Goal: Information Seeking & Learning: Learn about a topic

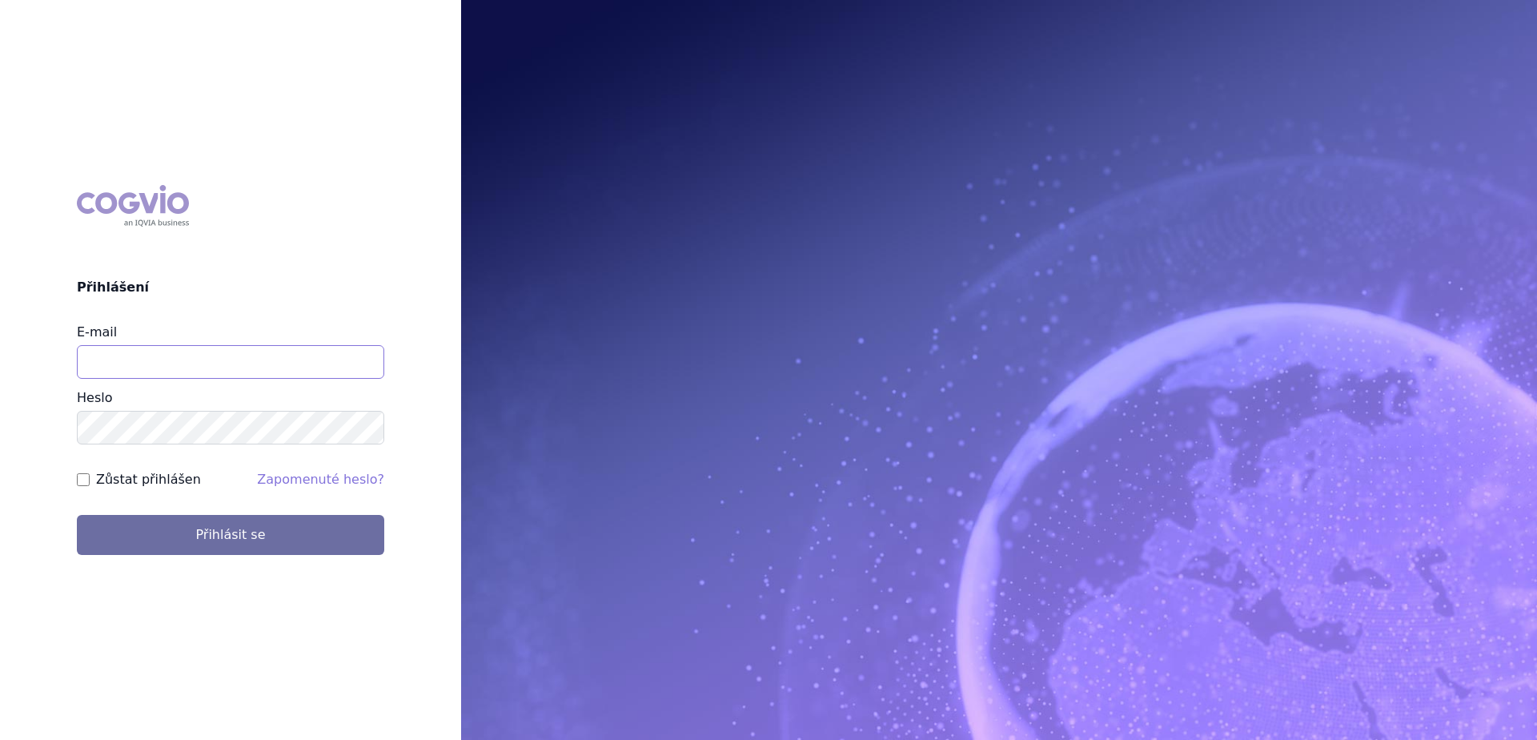
click at [238, 363] on input "E-mail" at bounding box center [230, 362] width 307 height 34
type input "gustav_sverak@accord-healthcare.com"
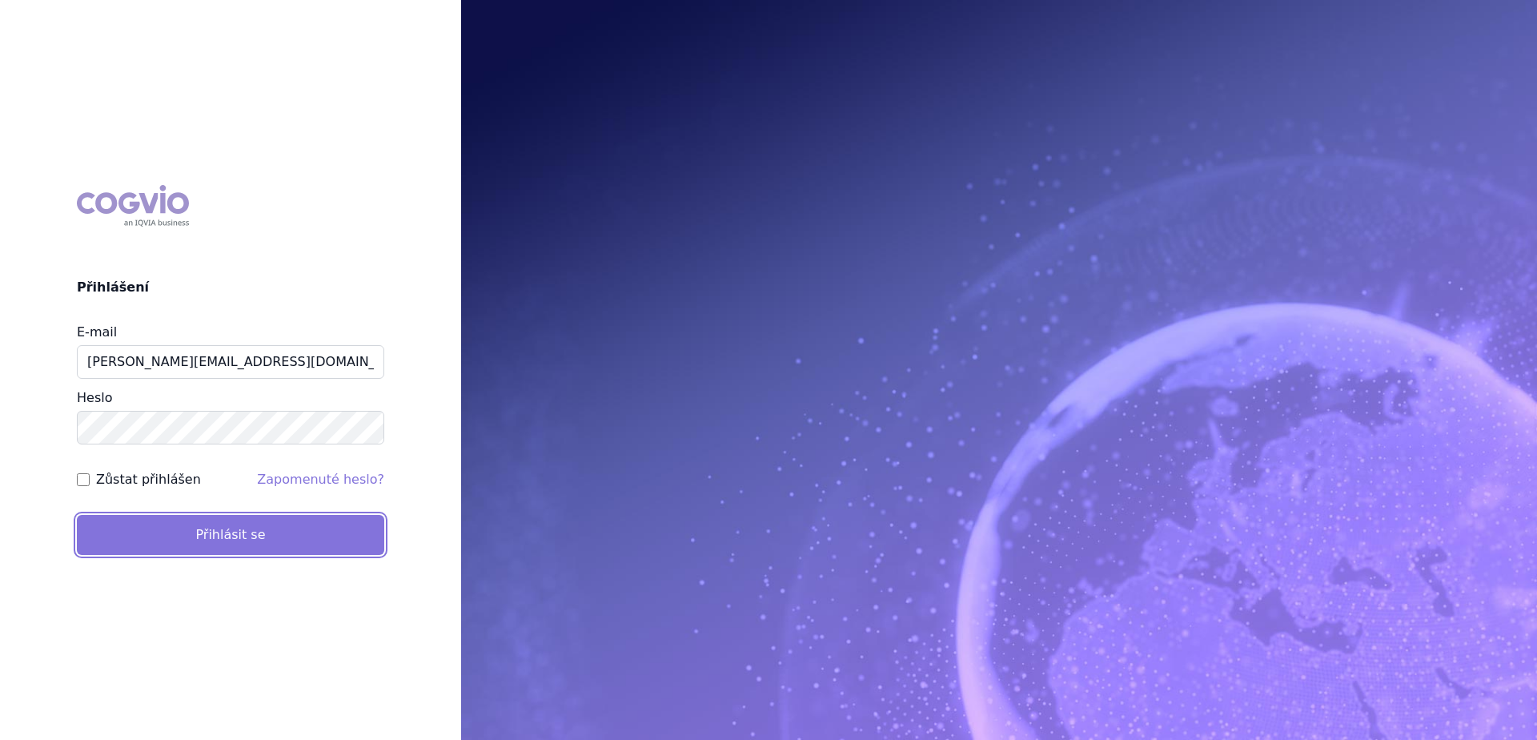
click at [216, 540] on button "Přihlásit se" at bounding box center [230, 535] width 307 height 40
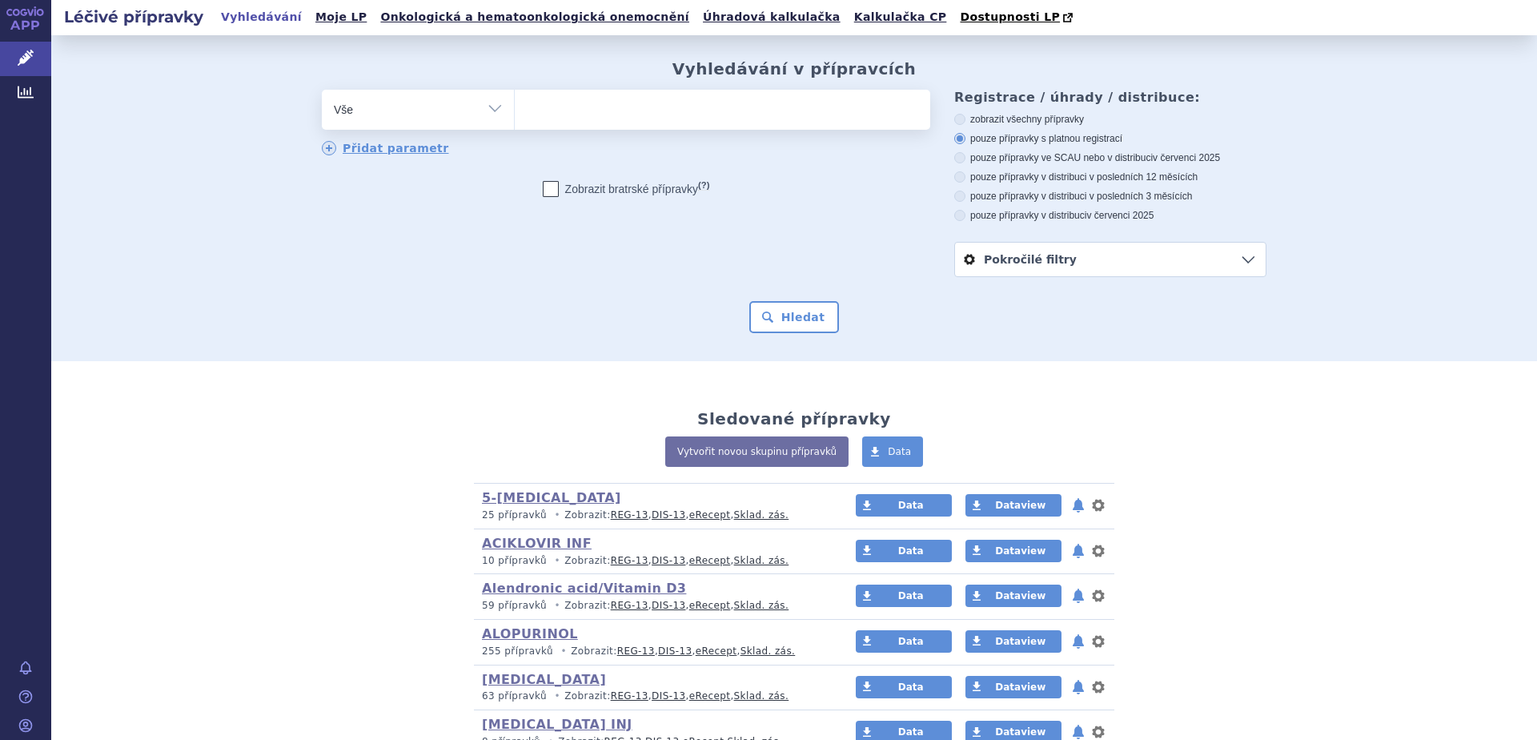
click at [483, 113] on select "Vše Přípravek/SUKL kód MAH VPOIS ATC/Aktivní látka Léková forma Síla" at bounding box center [418, 108] width 192 height 36
select select "filter-atc-group"
click at [322, 90] on select "Vše Přípravek/SUKL kód MAH VPOIS ATC/Aktivní látka Léková forma Síla" at bounding box center [418, 108] width 192 height 36
click at [665, 105] on ul at bounding box center [722, 107] width 415 height 34
click at [515, 105] on select at bounding box center [514, 109] width 1 height 40
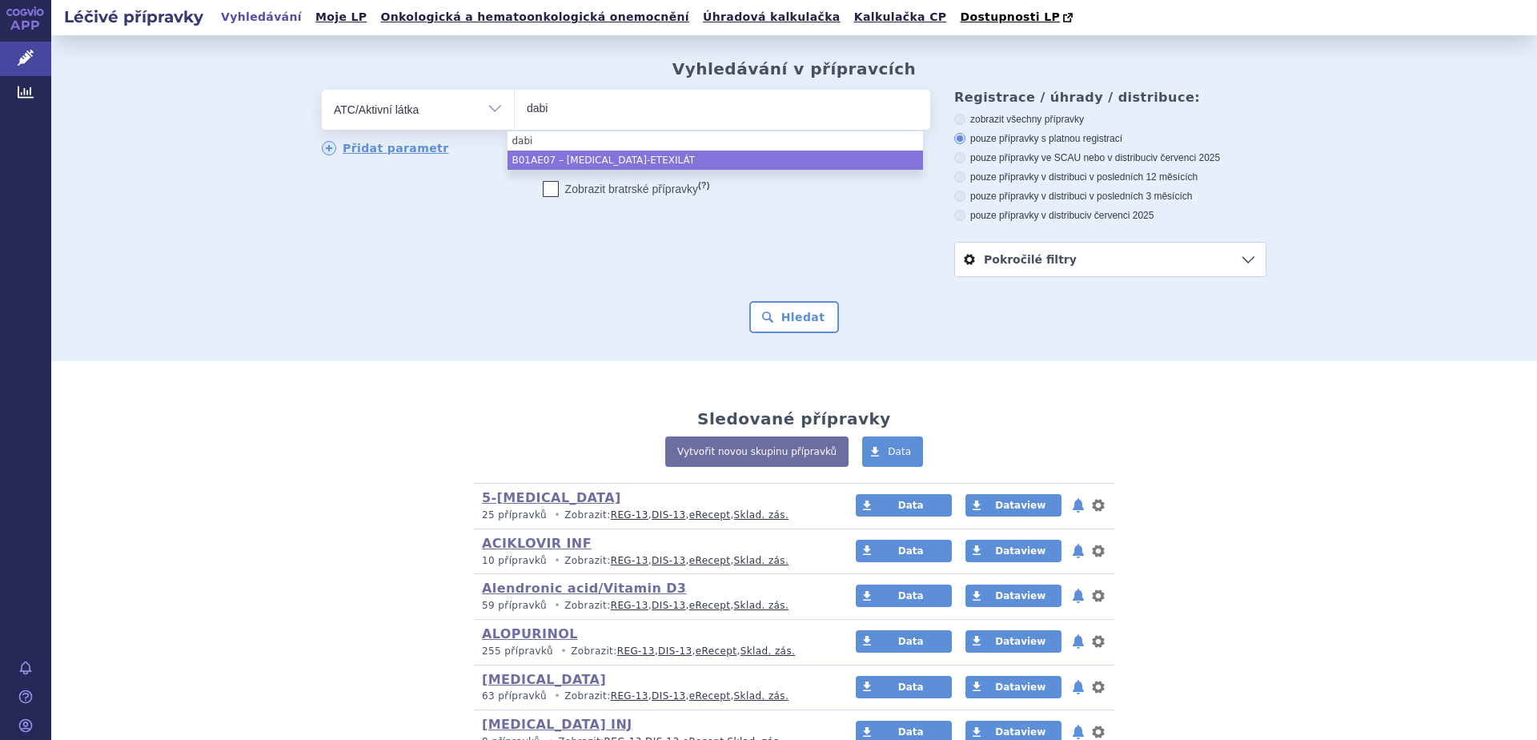
type input "dabi"
select select "B01AE07"
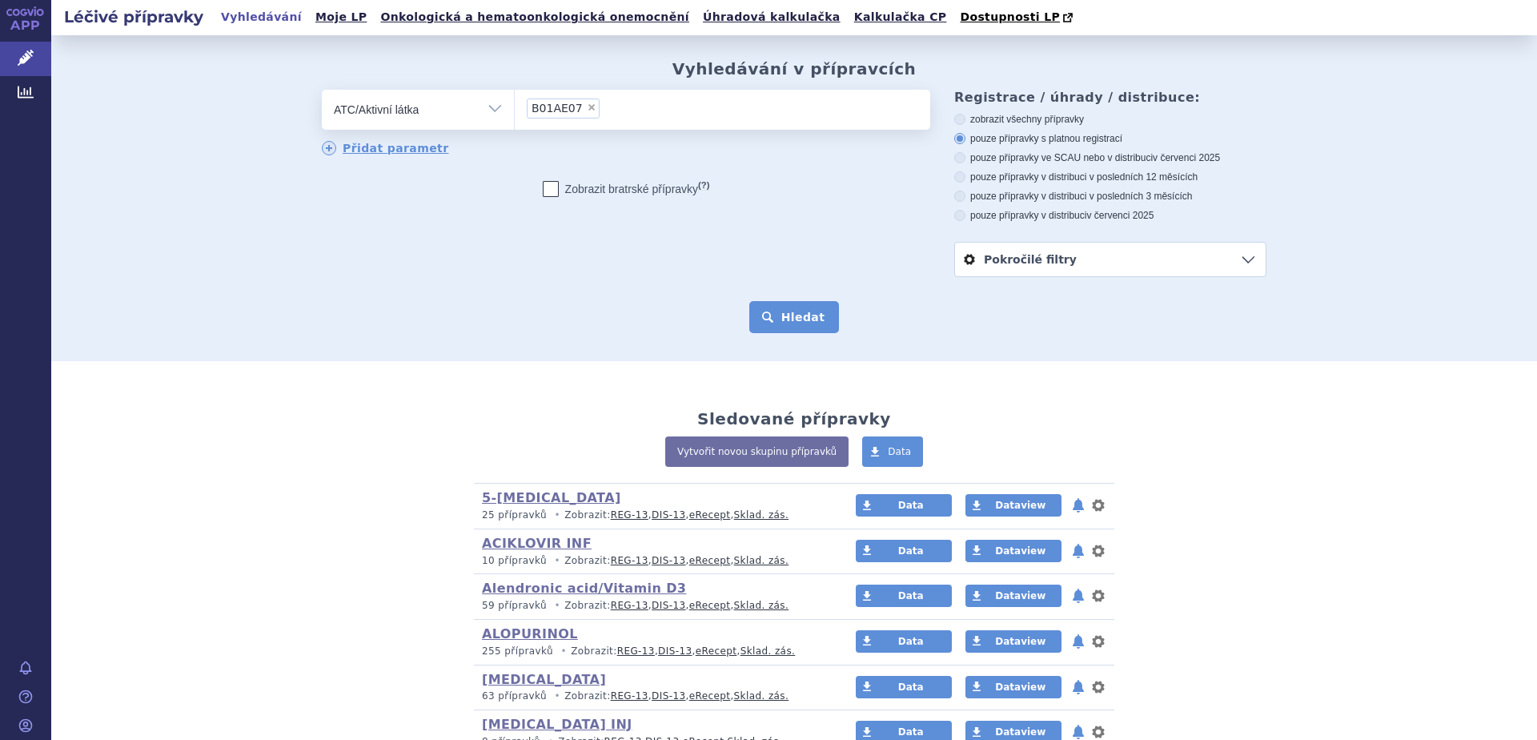
click at [801, 317] on button "Hledat" at bounding box center [794, 317] width 90 height 32
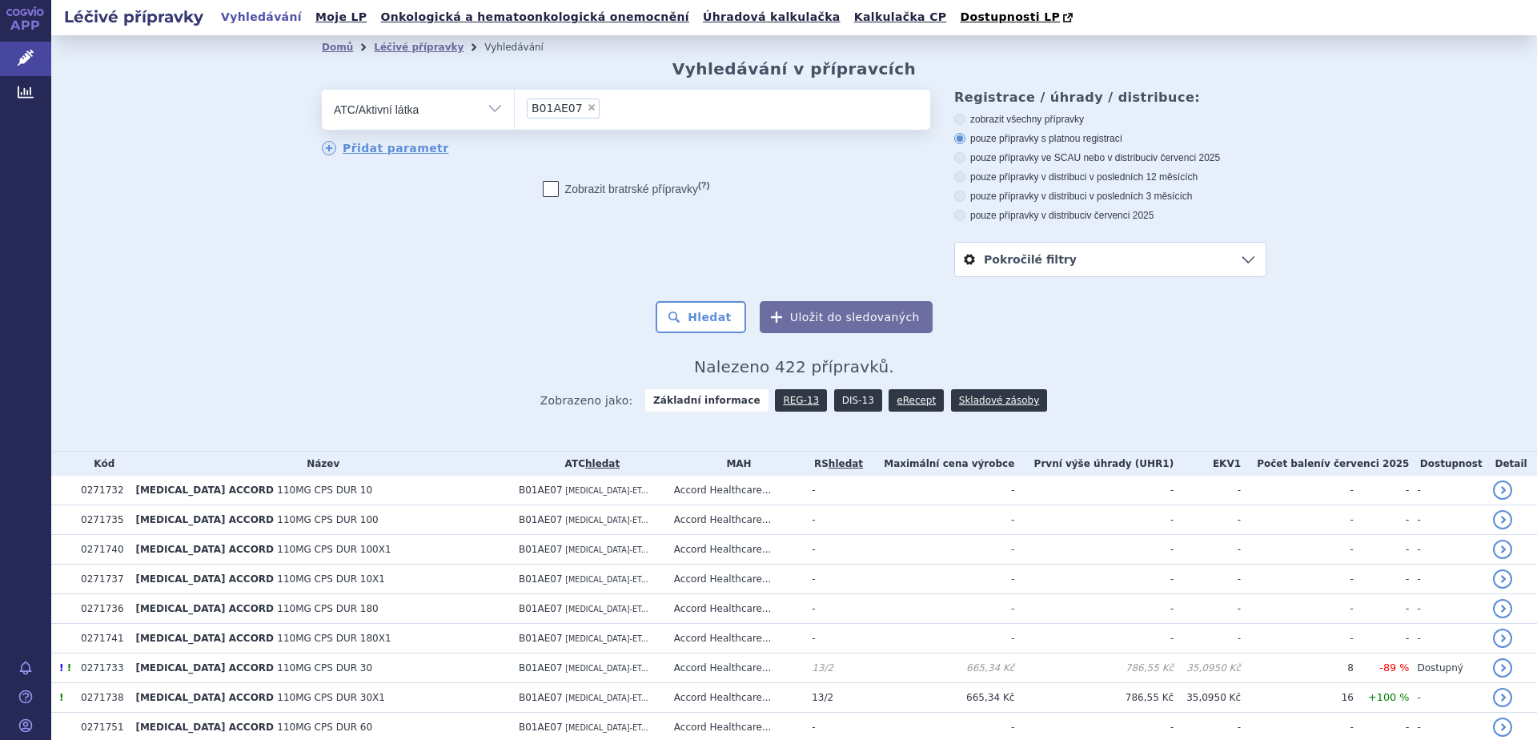
click at [846, 402] on link "DIS-13" at bounding box center [858, 400] width 48 height 22
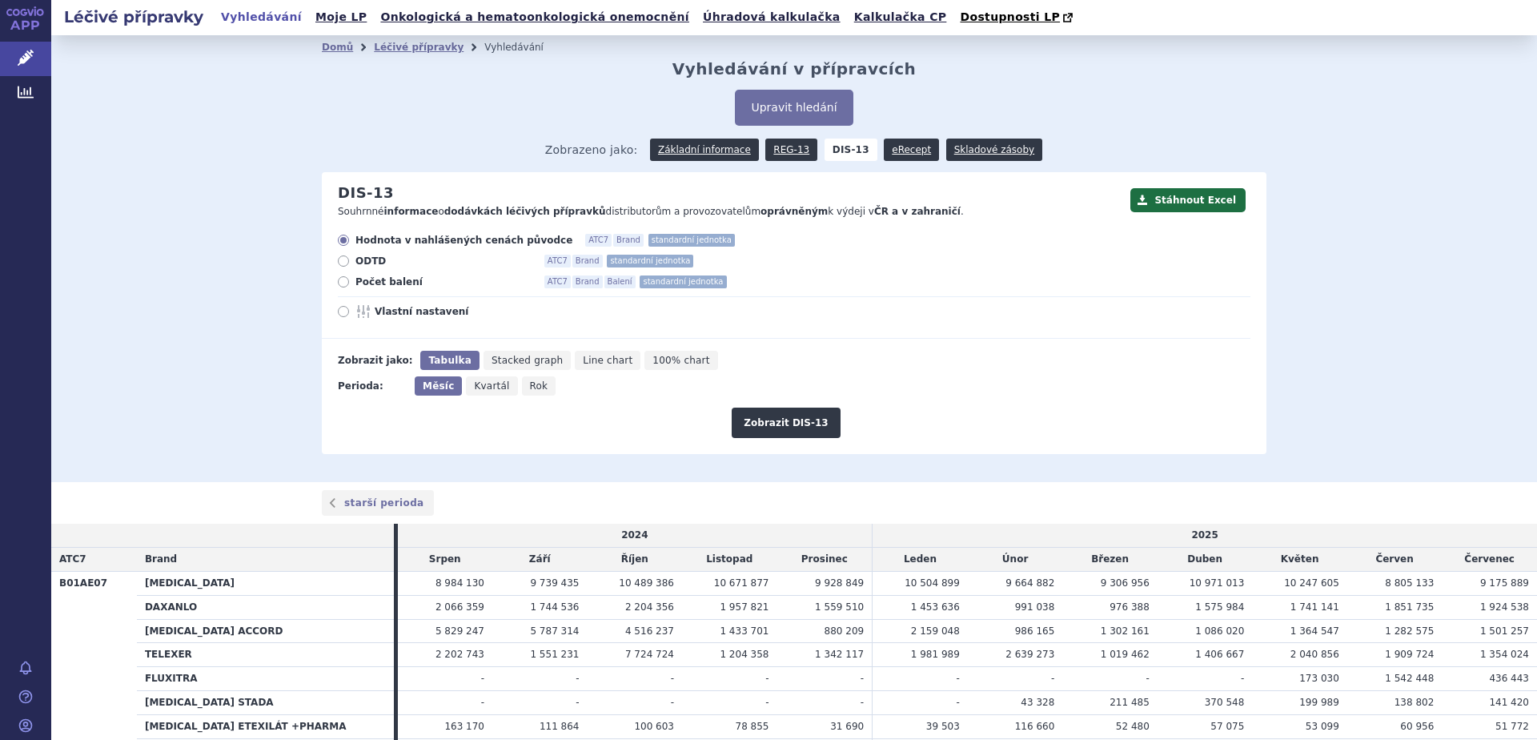
click at [530, 388] on span "Rok" at bounding box center [539, 385] width 18 height 11
click at [522, 387] on input "Rok" at bounding box center [527, 381] width 10 height 10
radio input "true"
click at [799, 419] on button "Zobrazit DIS-13" at bounding box center [786, 422] width 108 height 30
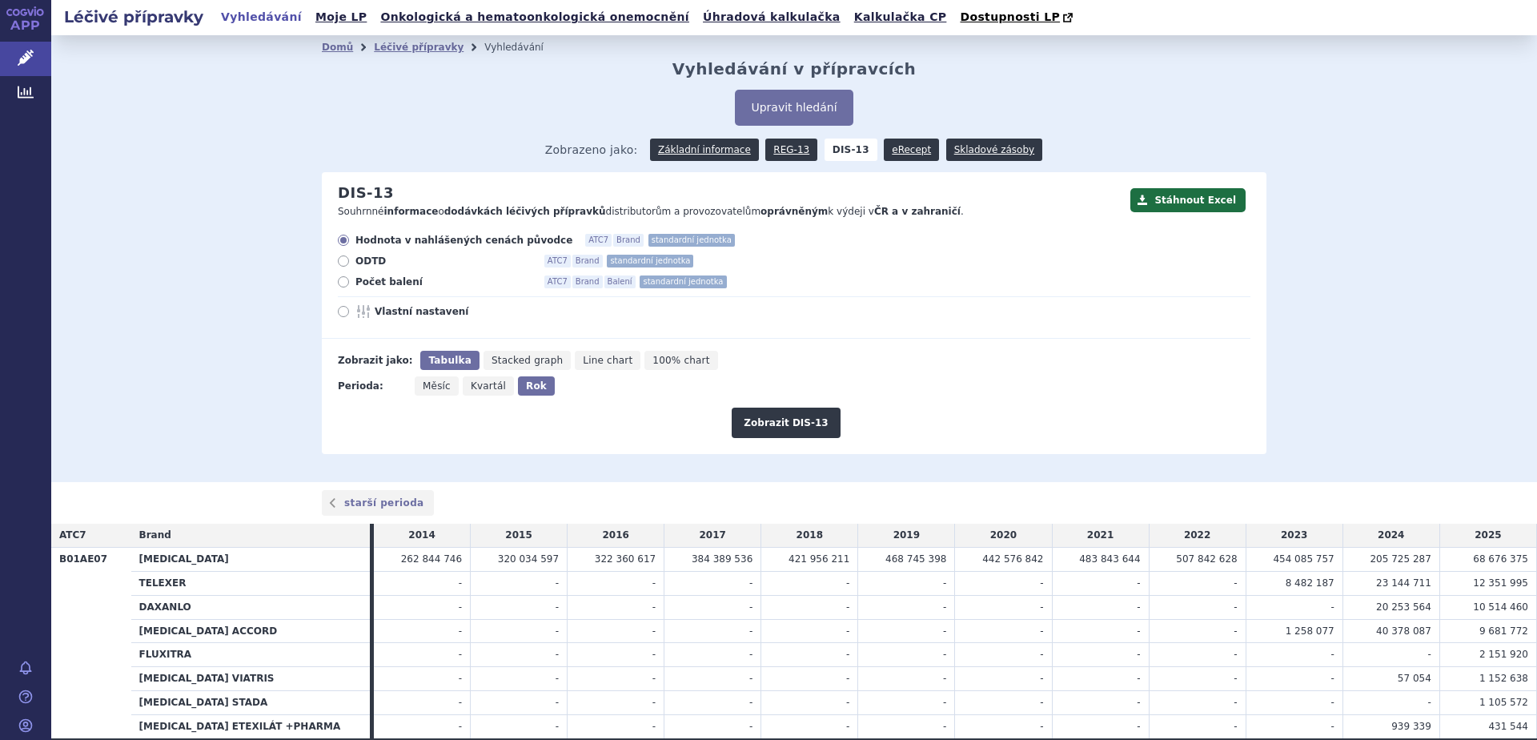
scroll to position [89, 0]
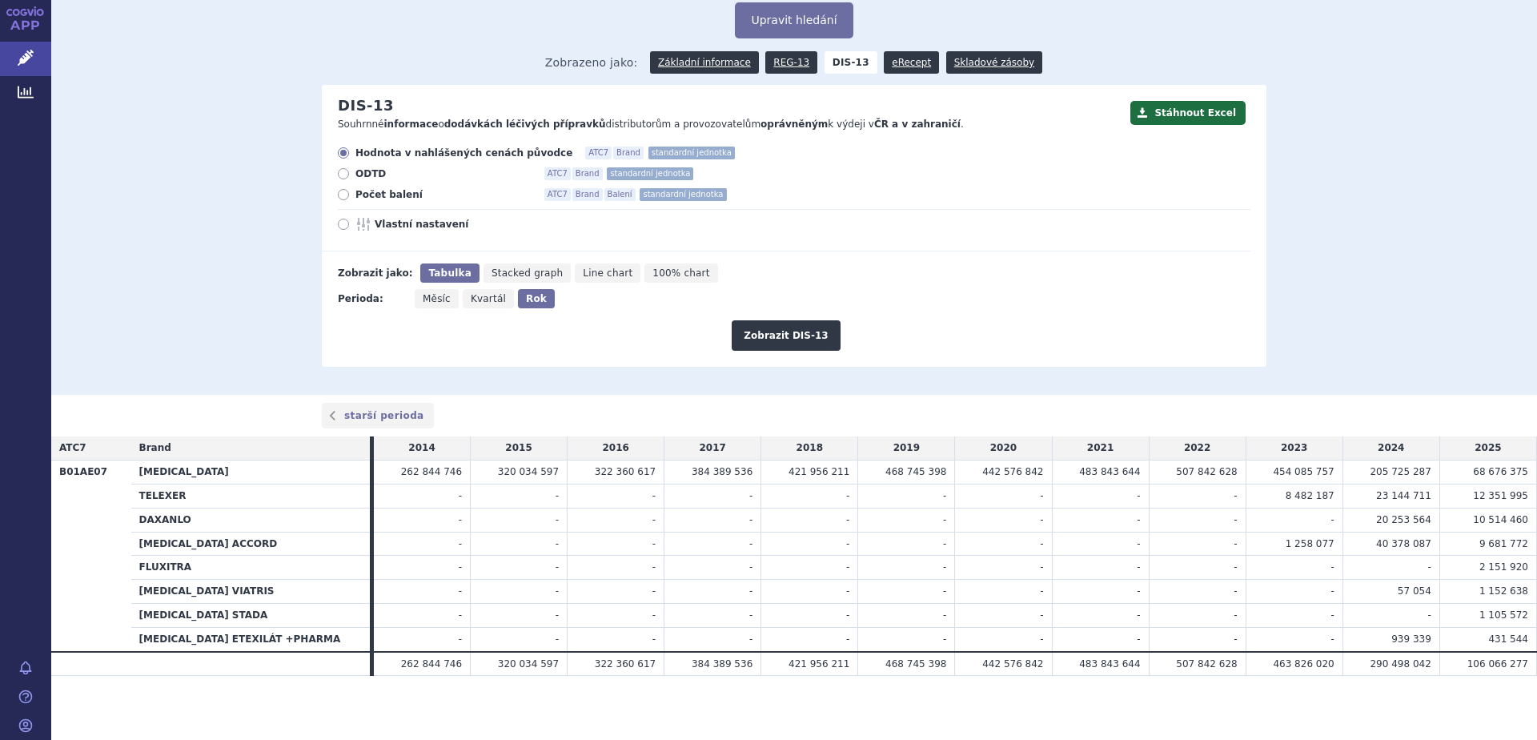
click at [367, 196] on span "Počet balení" at bounding box center [443, 194] width 176 height 13
click at [350, 196] on input "Počet balení ATC7 Brand Balení standardní jednotka" at bounding box center [344, 196] width 10 height 10
radio input "true"
click at [787, 338] on button "Zobrazit DIS-13" at bounding box center [786, 335] width 108 height 30
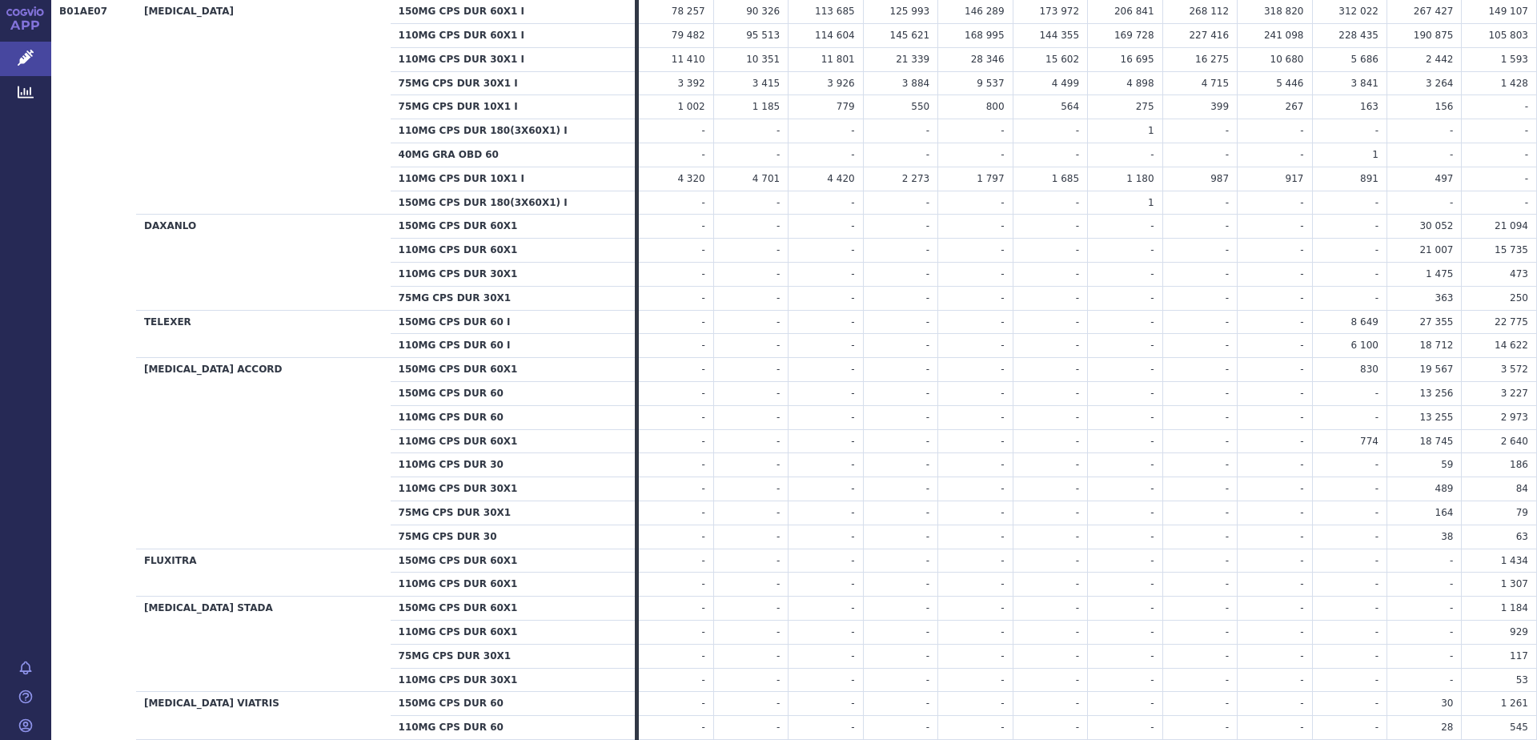
scroll to position [564, 0]
